Goal: Transaction & Acquisition: Book appointment/travel/reservation

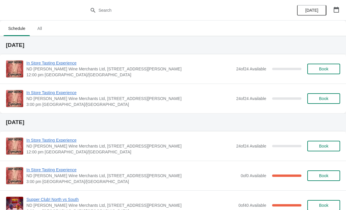
click at [337, 9] on icon "button" at bounding box center [336, 10] width 6 height 6
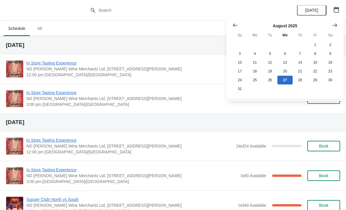
click at [336, 26] on icon "Show next month, September 2025" at bounding box center [335, 25] width 6 height 6
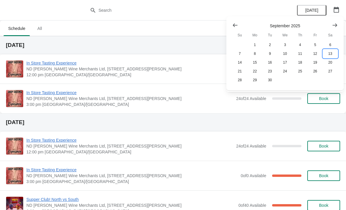
click at [330, 53] on button "13" at bounding box center [330, 53] width 15 height 9
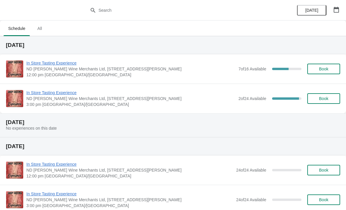
click at [184, 95] on span "In Store Tasting Experience" at bounding box center [130, 93] width 209 height 6
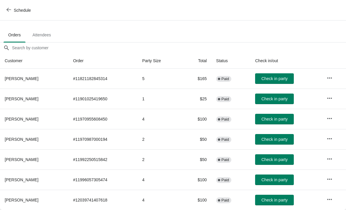
scroll to position [29, 0]
click at [15, 13] on button "Schedule" at bounding box center [19, 10] width 33 height 11
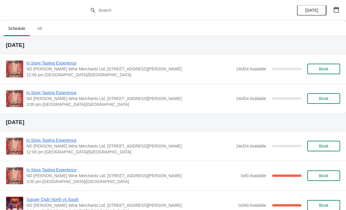
click at [341, 6] on button "button" at bounding box center [336, 9] width 11 height 11
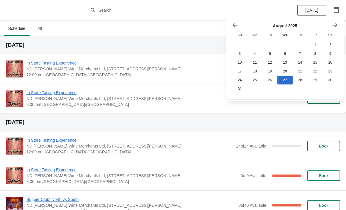
click at [331, 23] on button "Show next month, September 2025" at bounding box center [335, 25] width 11 height 11
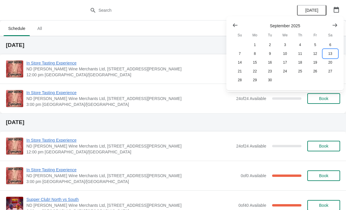
click at [331, 55] on button "13" at bounding box center [330, 53] width 15 height 9
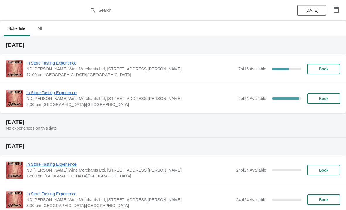
click at [187, 65] on span "In Store Tasting Experience" at bounding box center [130, 63] width 209 height 6
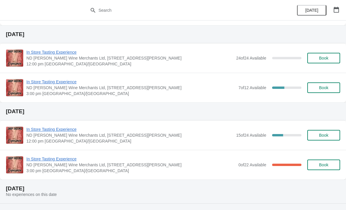
scroll to position [214, 0]
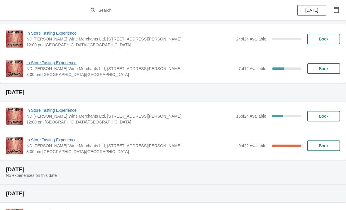
click at [184, 143] on span "In Store Tasting Experience" at bounding box center [130, 140] width 209 height 6
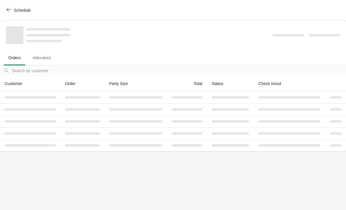
scroll to position [0, 0]
